Goal: Information Seeking & Learning: Find specific fact

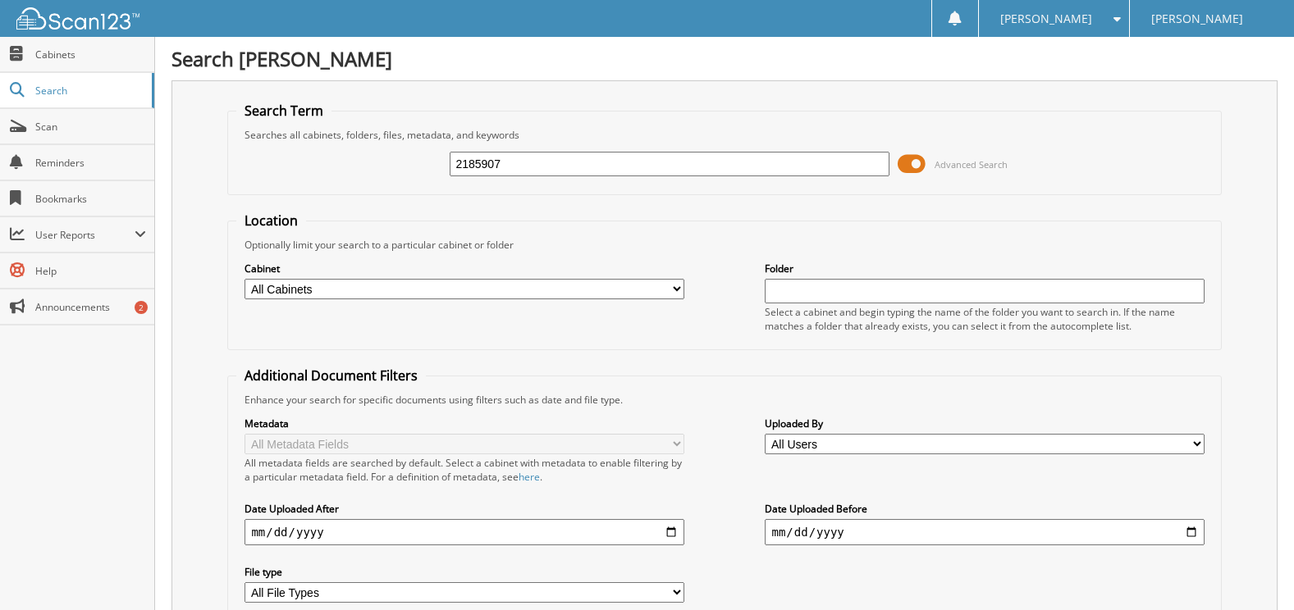
type input "2185907"
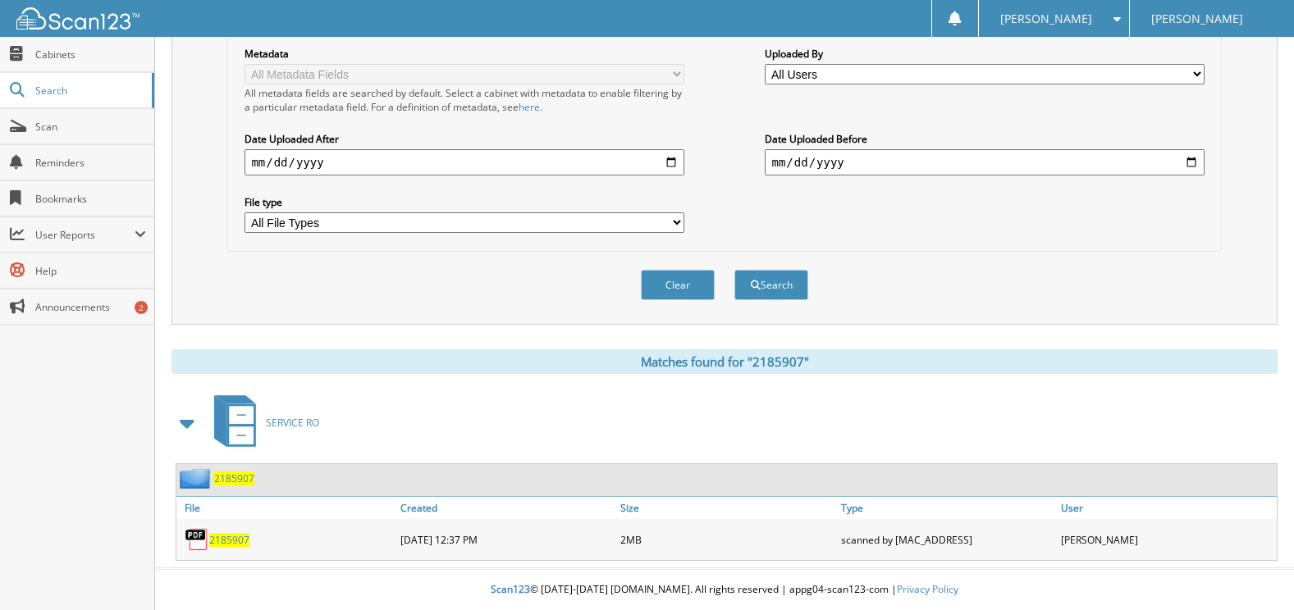
scroll to position [371, 0]
click at [222, 549] on div "2185907" at bounding box center [286, 539] width 220 height 33
click at [224, 539] on span "2185907" at bounding box center [229, 540] width 40 height 14
